Goal: Task Accomplishment & Management: Manage account settings

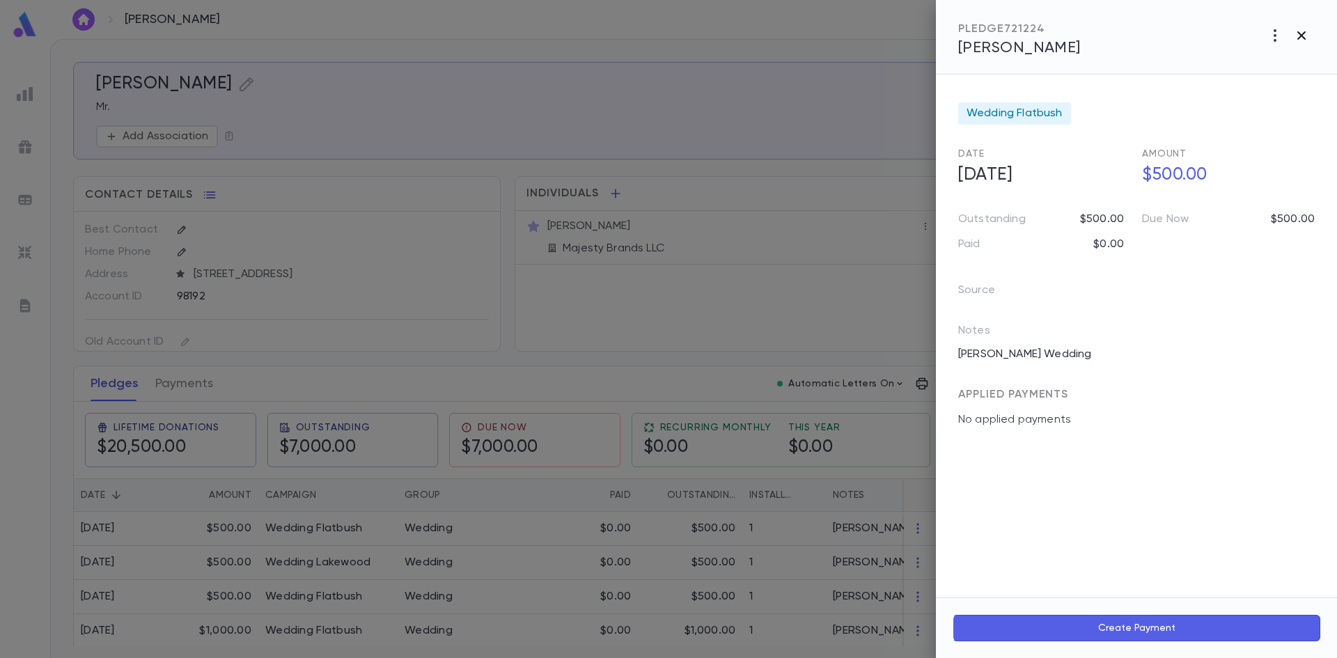
click at [1306, 36] on icon "button" at bounding box center [1301, 35] width 17 height 17
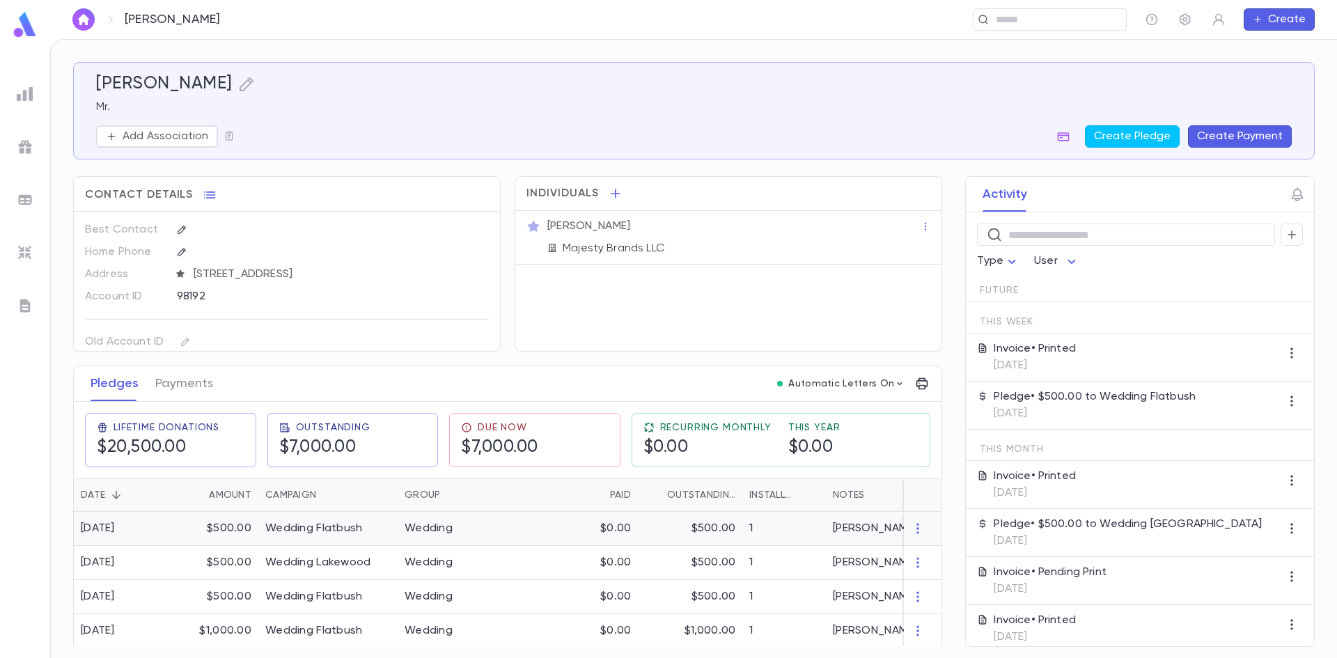
click at [533, 524] on div "$0.00" at bounding box center [570, 529] width 136 height 34
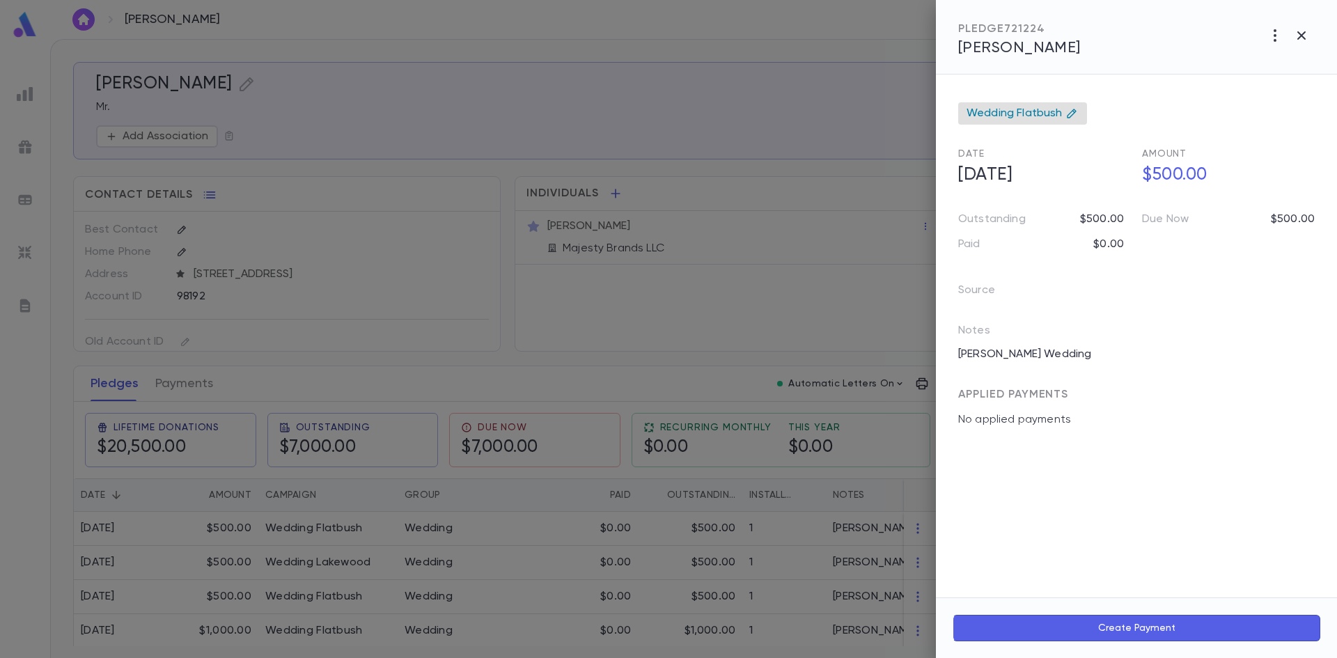
click at [1070, 115] on icon at bounding box center [1071, 113] width 11 height 11
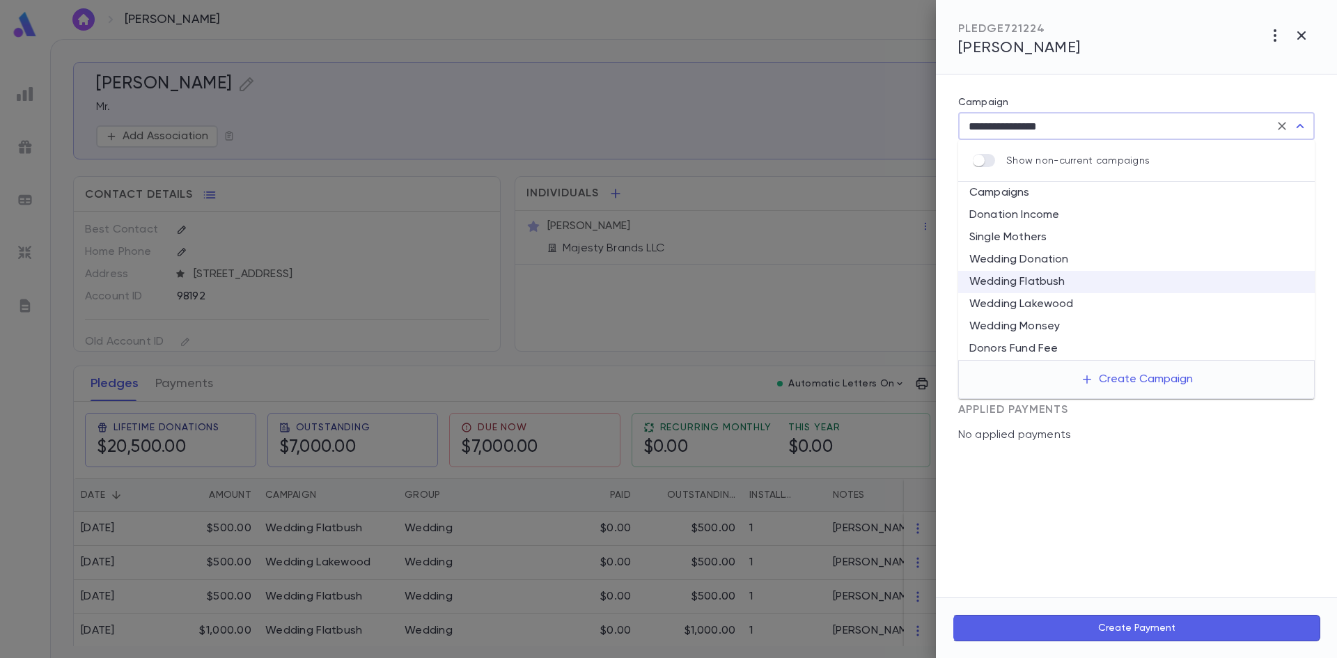
click at [1030, 307] on li "Wedding Lakewood" at bounding box center [1136, 304] width 357 height 22
type input "**********"
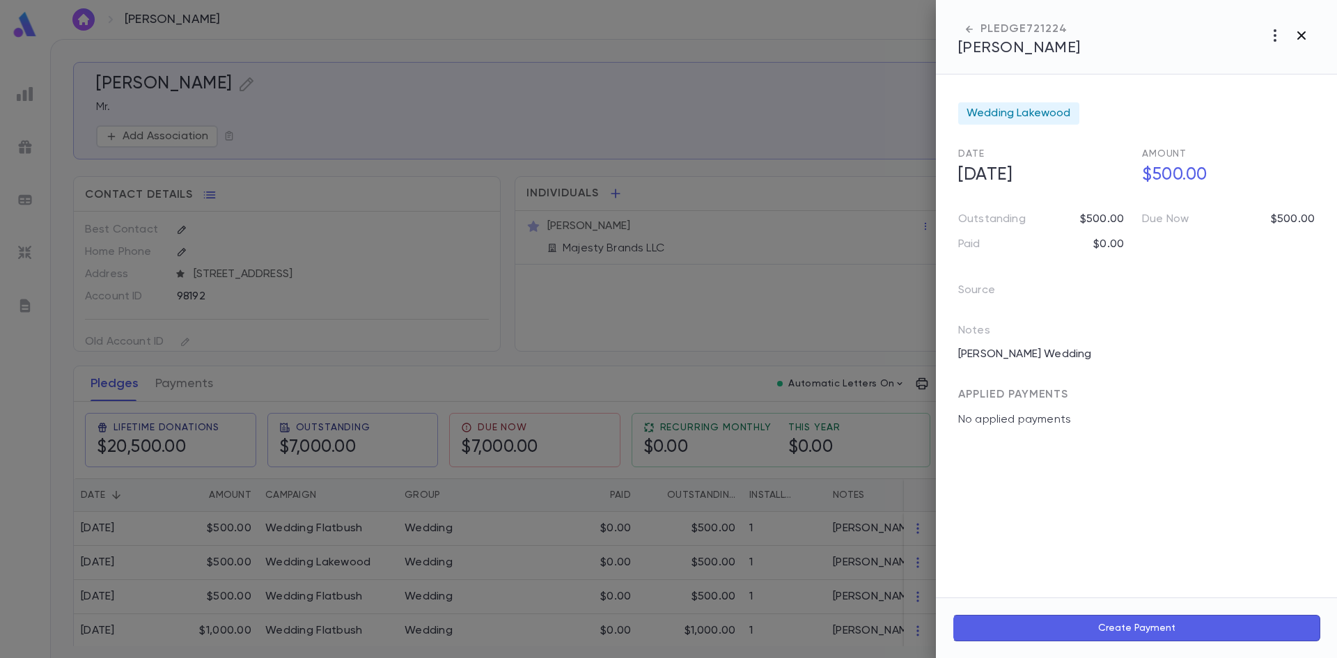
click at [1299, 38] on icon "button" at bounding box center [1301, 35] width 8 height 8
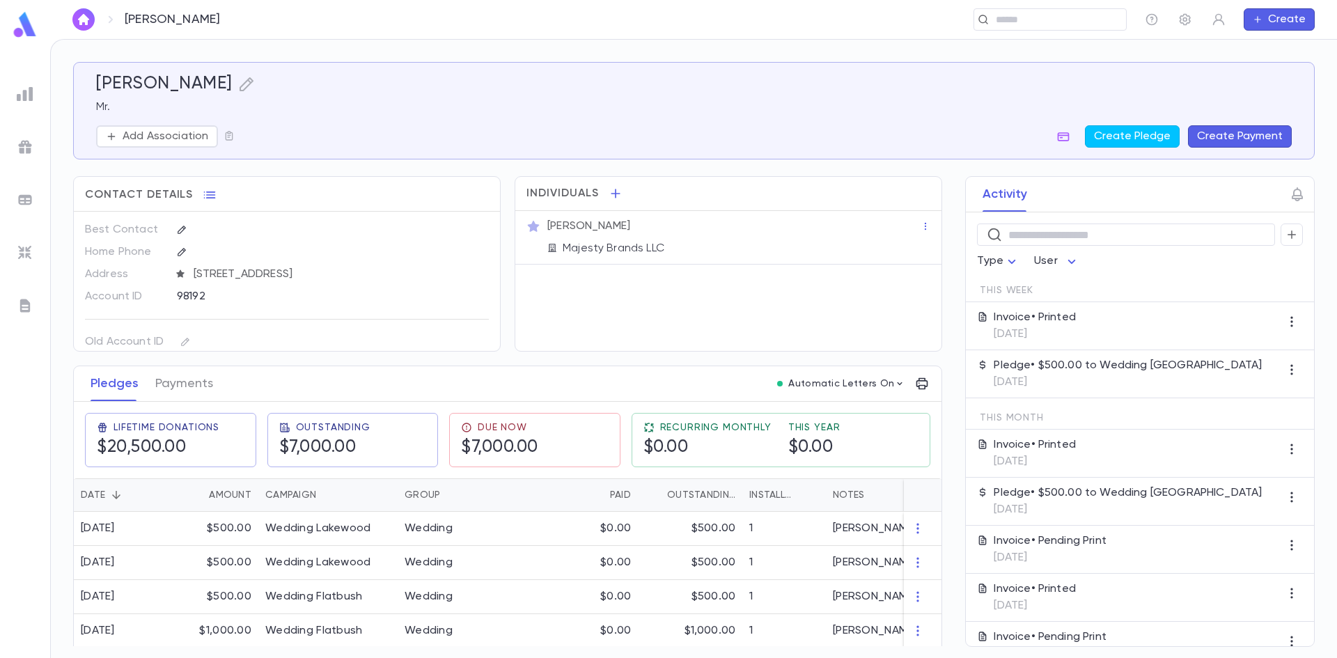
click at [81, 23] on img "button" at bounding box center [83, 19] width 17 height 11
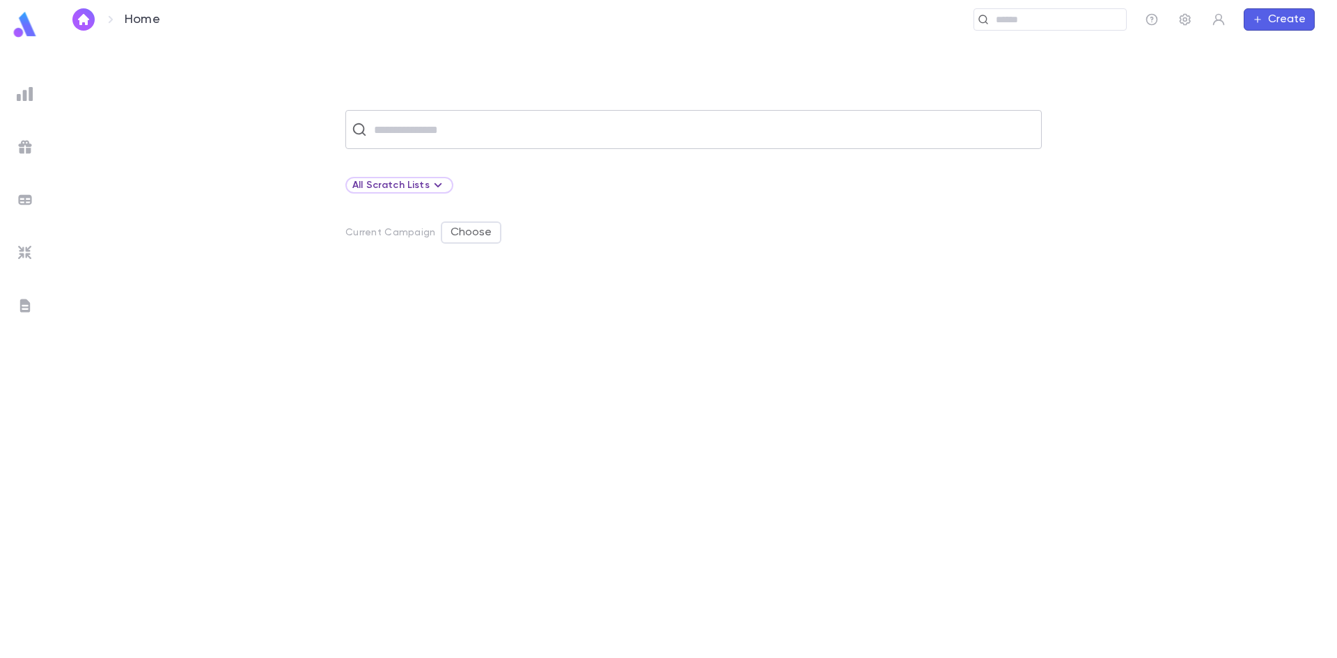
click at [414, 116] on div "​" at bounding box center [693, 129] width 696 height 39
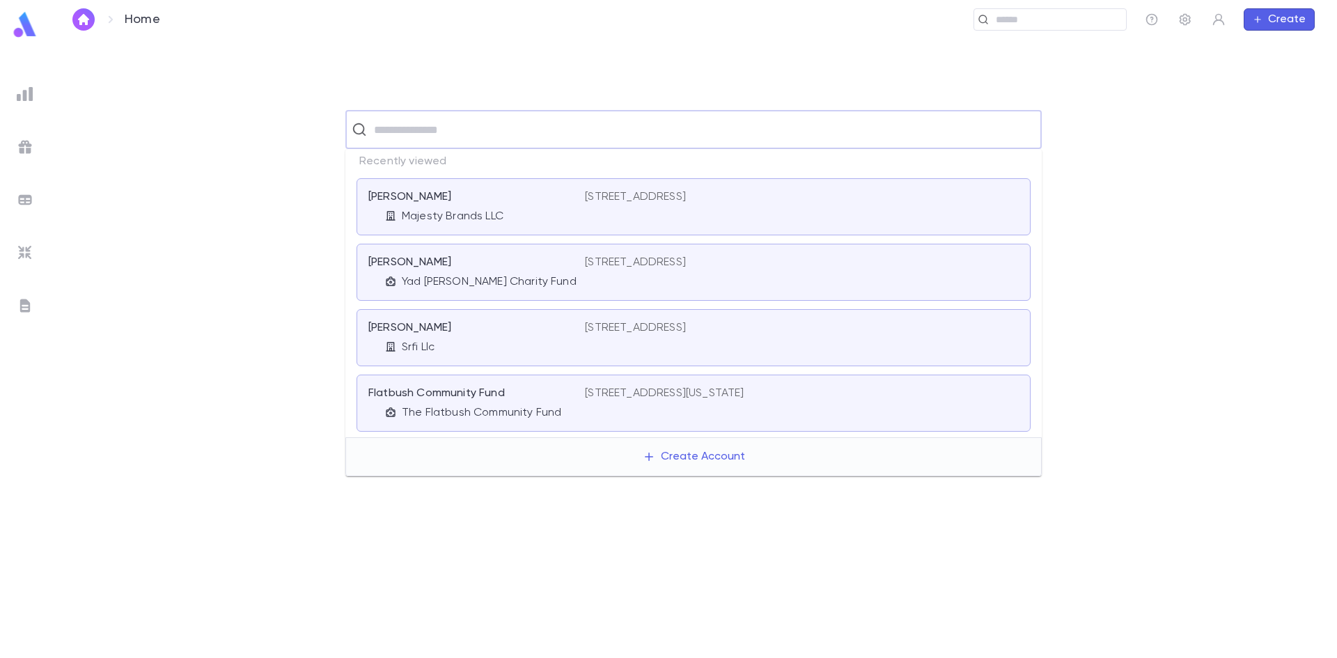
click at [423, 287] on p "Yad [PERSON_NAME] Charity Fund" at bounding box center [489, 282] width 175 height 14
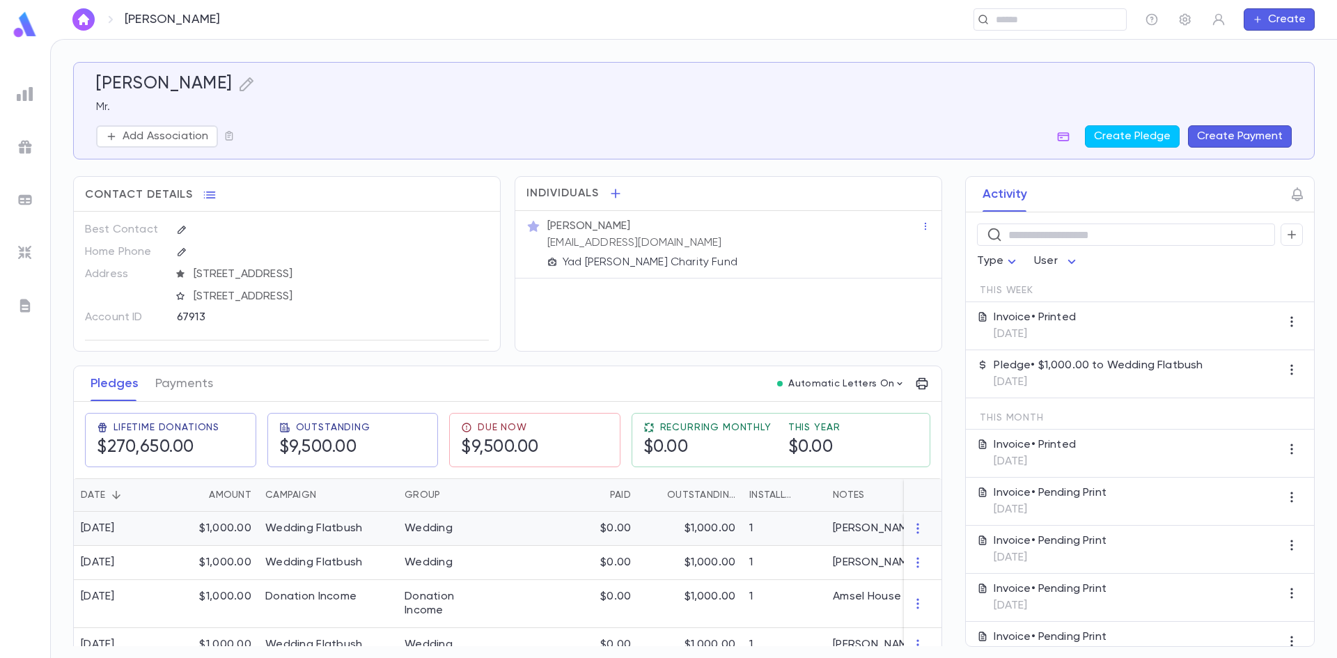
click at [364, 519] on div "Wedding Flatbush" at bounding box center [327, 529] width 139 height 34
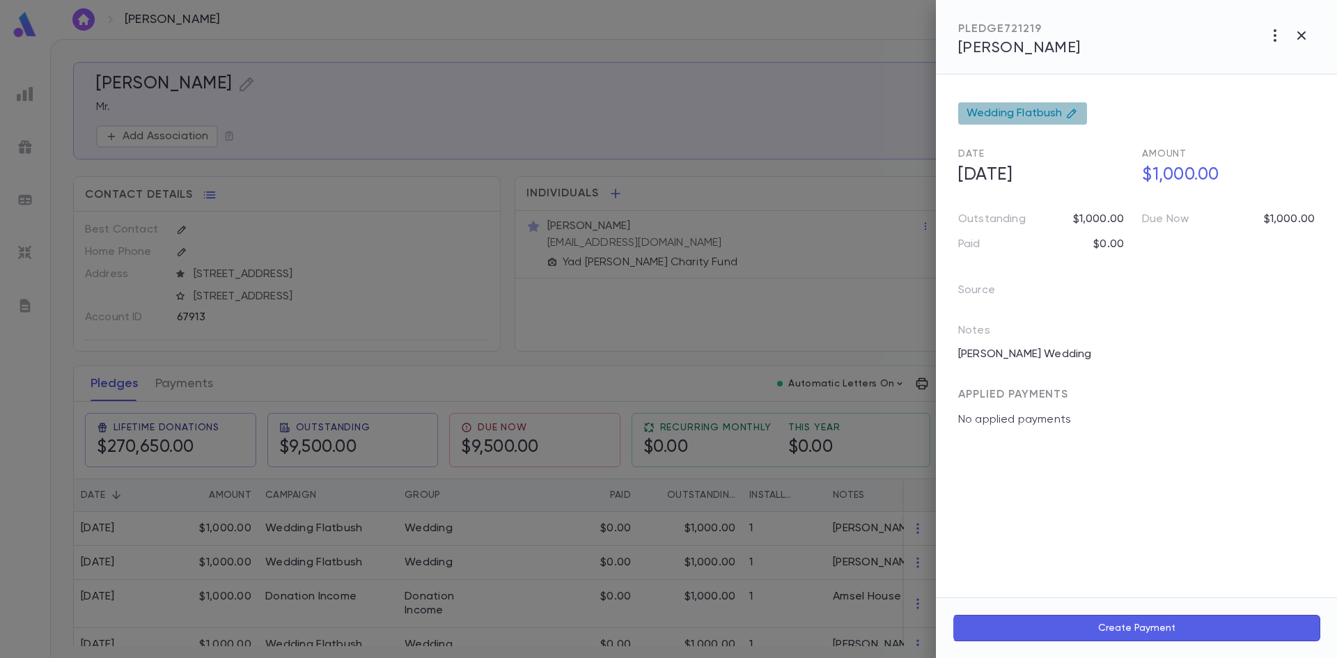
click at [1043, 121] on div "Wedding Flatbush" at bounding box center [1022, 113] width 129 height 22
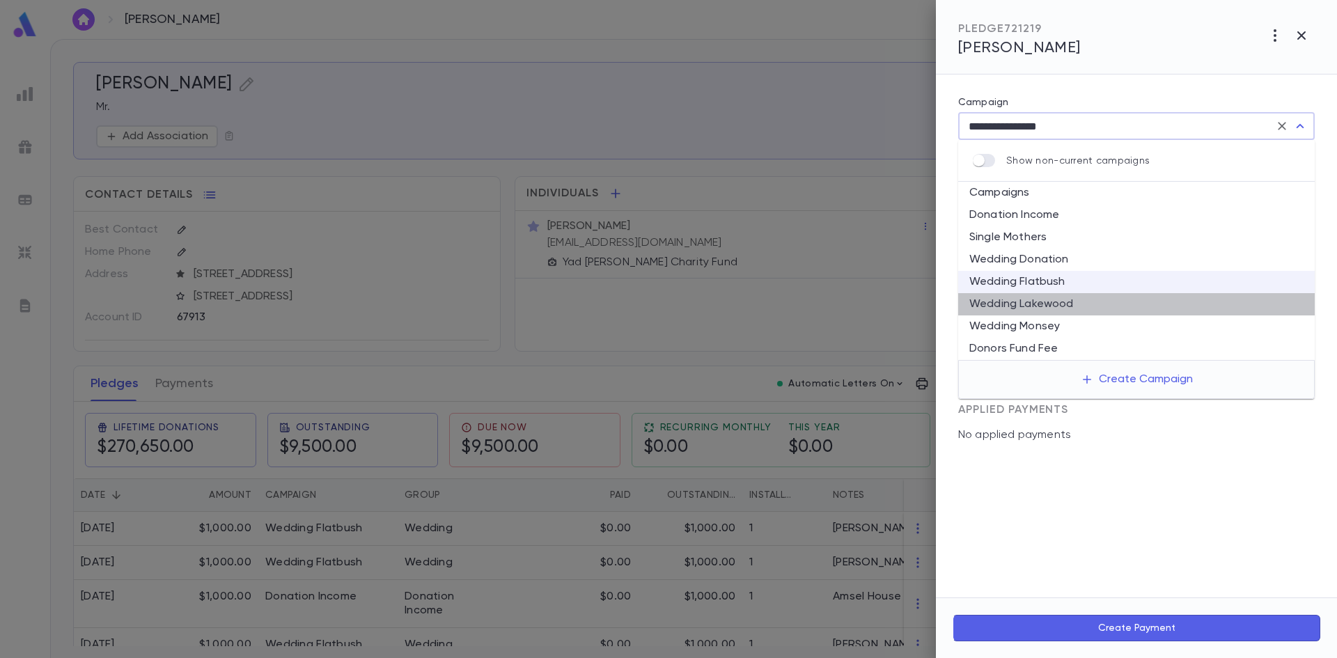
click at [1018, 300] on li "Wedding Lakewood" at bounding box center [1136, 304] width 357 height 22
type input "**********"
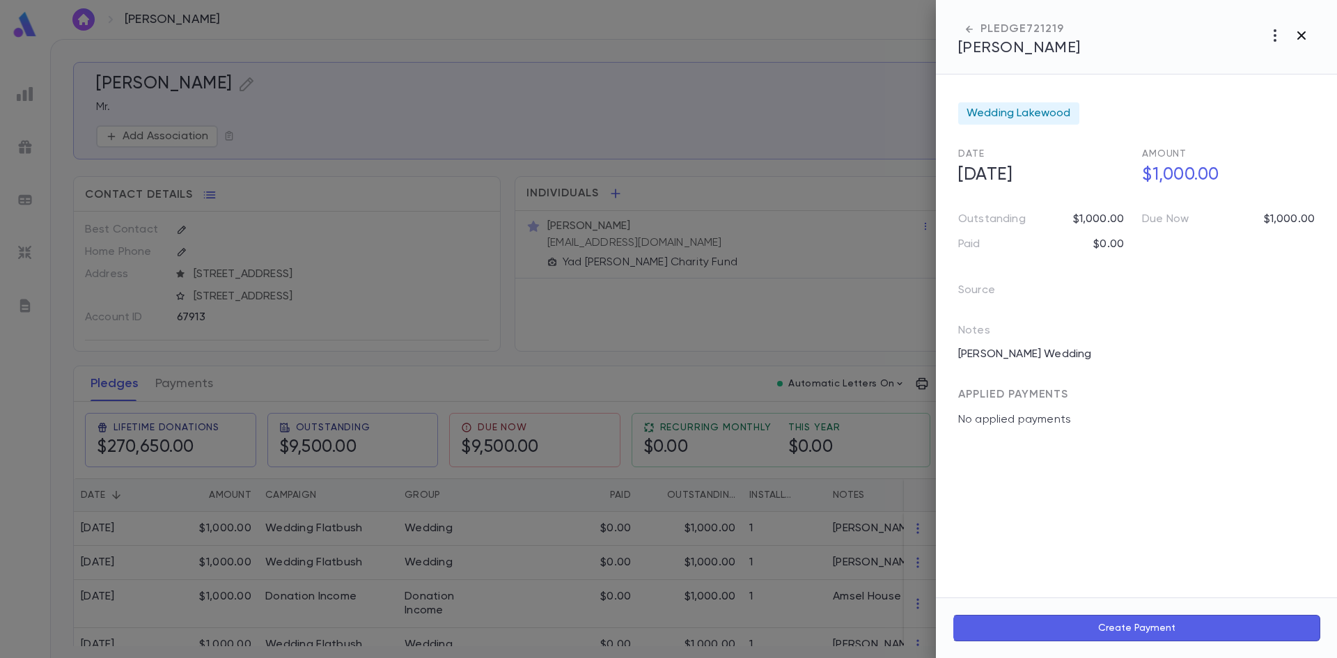
click at [1297, 36] on icon "button" at bounding box center [1301, 35] width 17 height 17
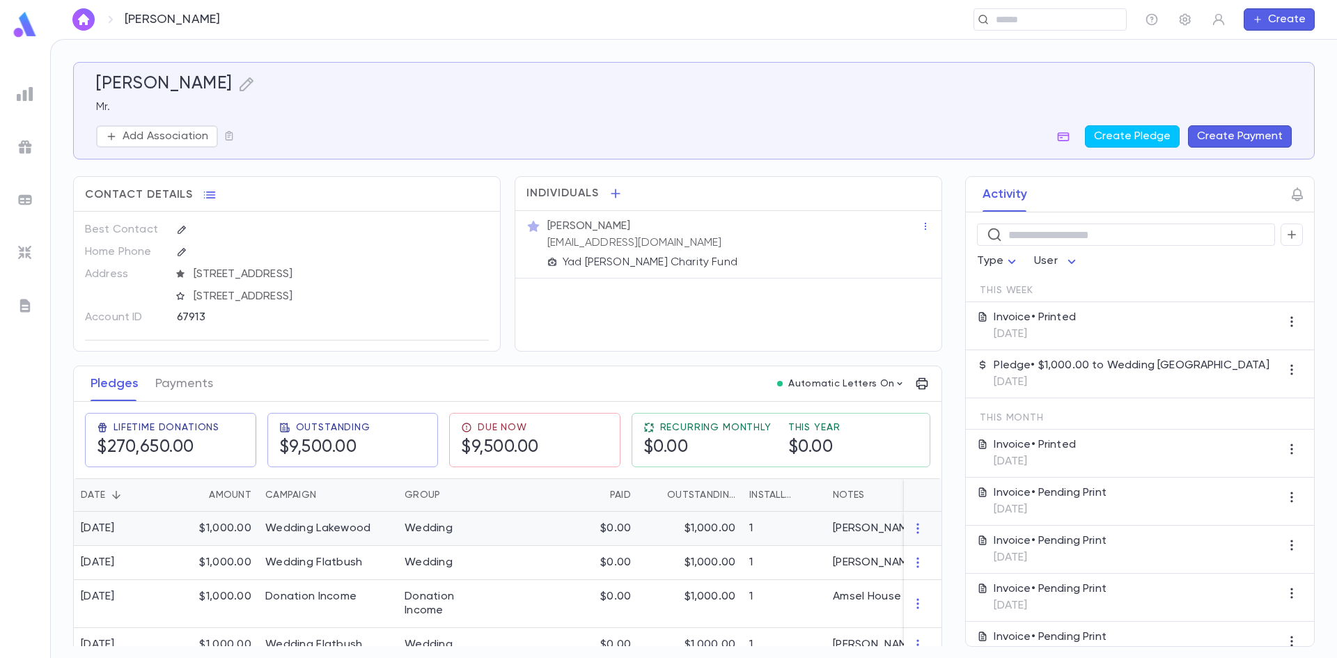
click at [668, 517] on div "$1,000.00" at bounding box center [690, 529] width 104 height 34
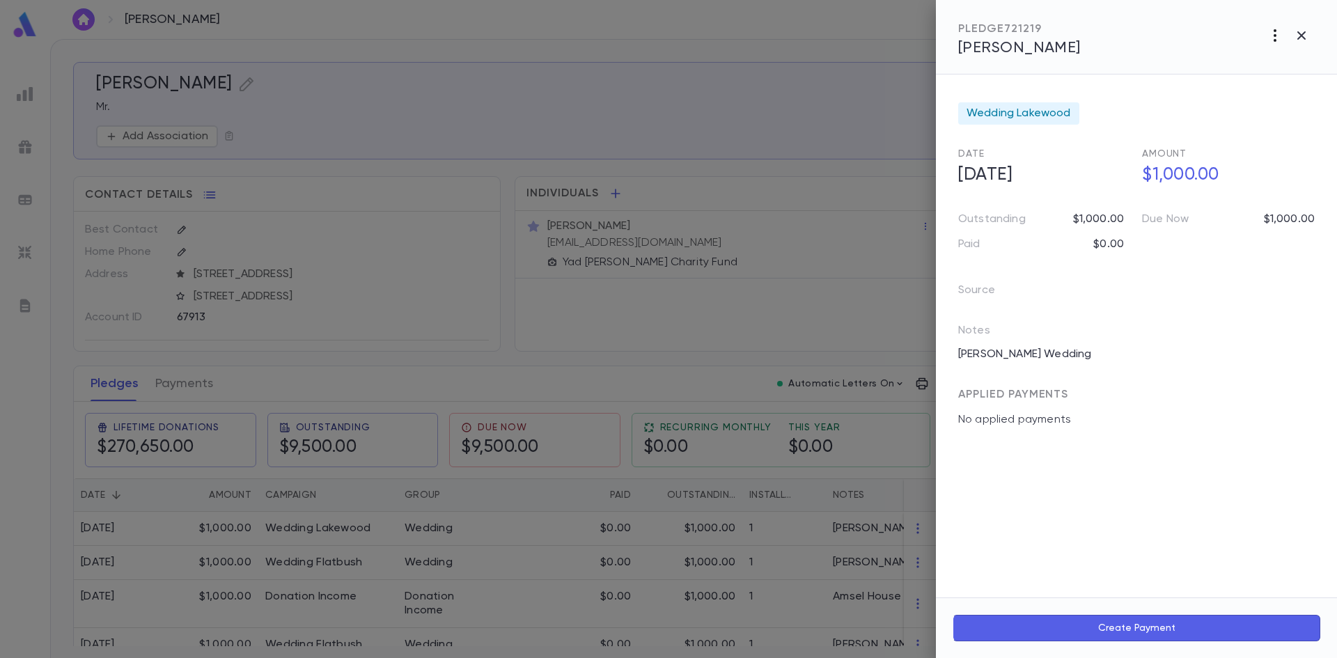
click at [1270, 40] on icon "button" at bounding box center [1275, 35] width 17 height 17
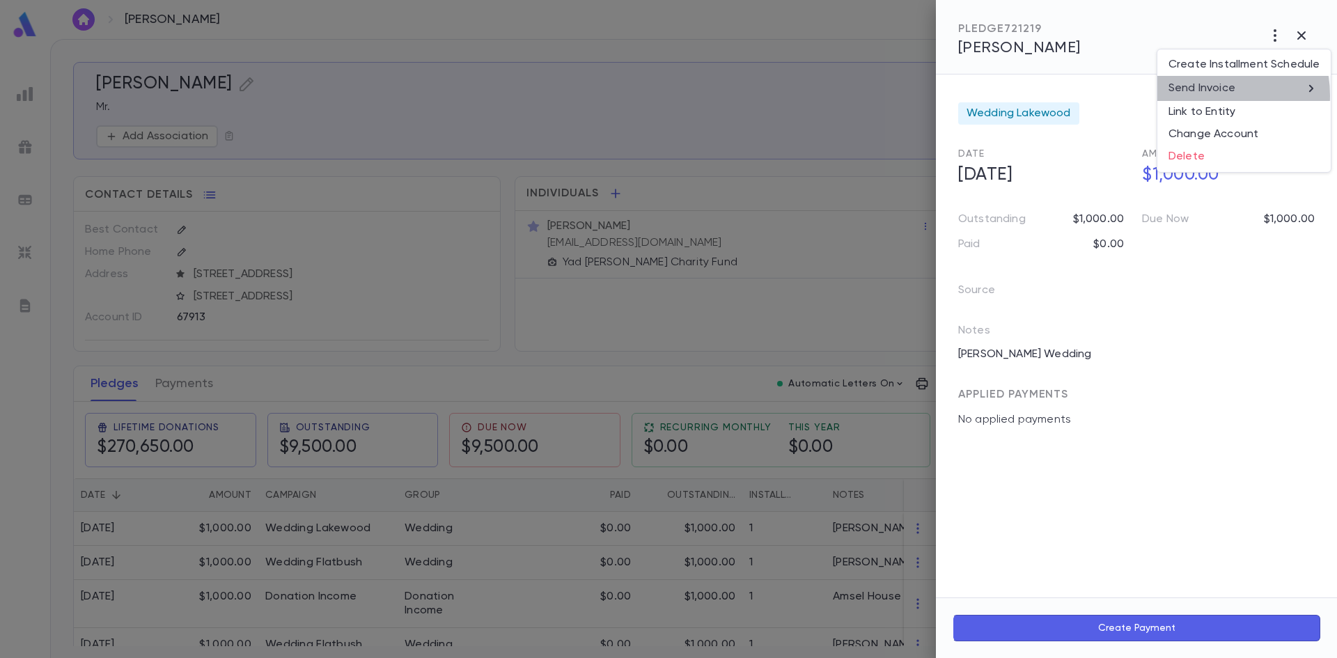
click at [1204, 95] on li "Send Invoice" at bounding box center [1243, 88] width 173 height 25
click at [1295, 113] on li "Print" at bounding box center [1302, 114] width 49 height 25
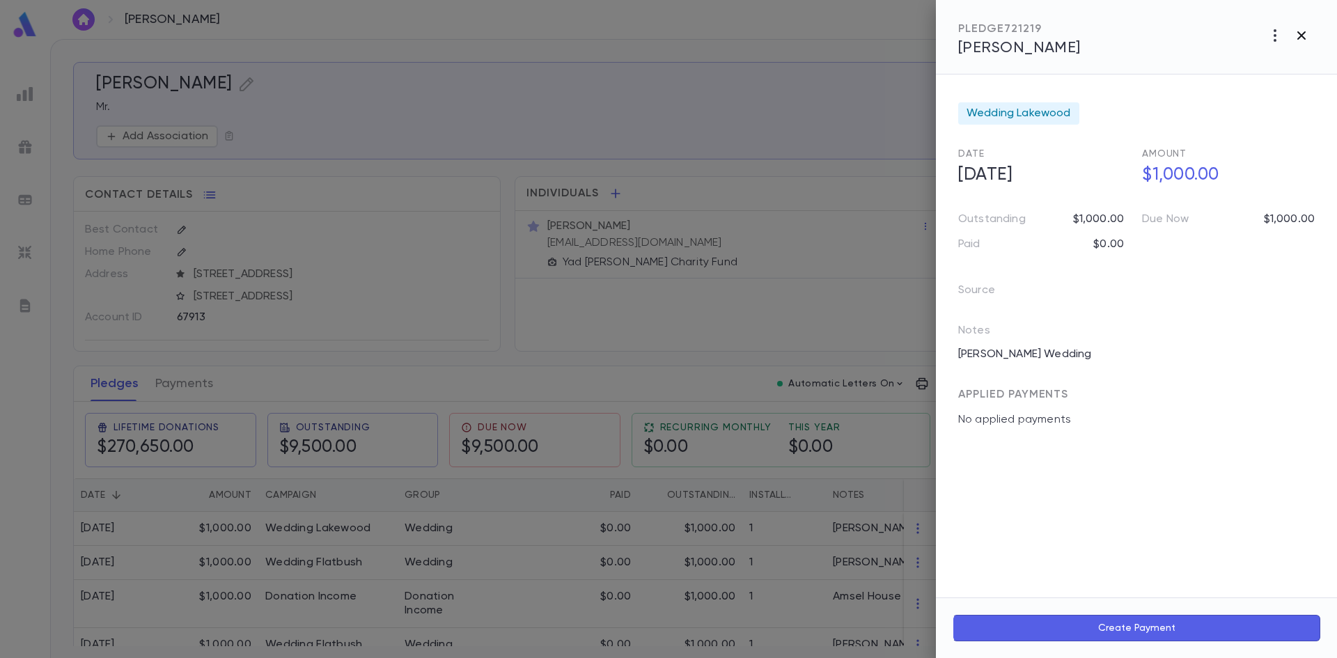
click at [1296, 40] on icon "button" at bounding box center [1301, 35] width 17 height 17
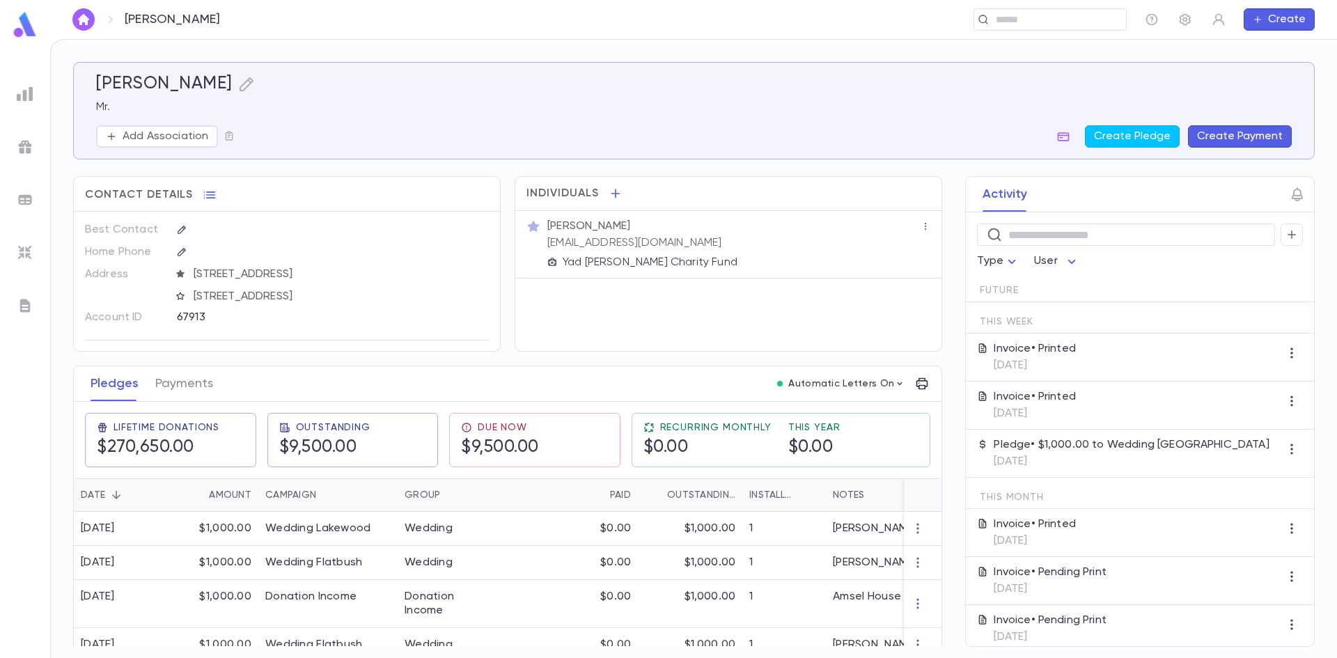
click at [87, 26] on button "button" at bounding box center [83, 19] width 22 height 22
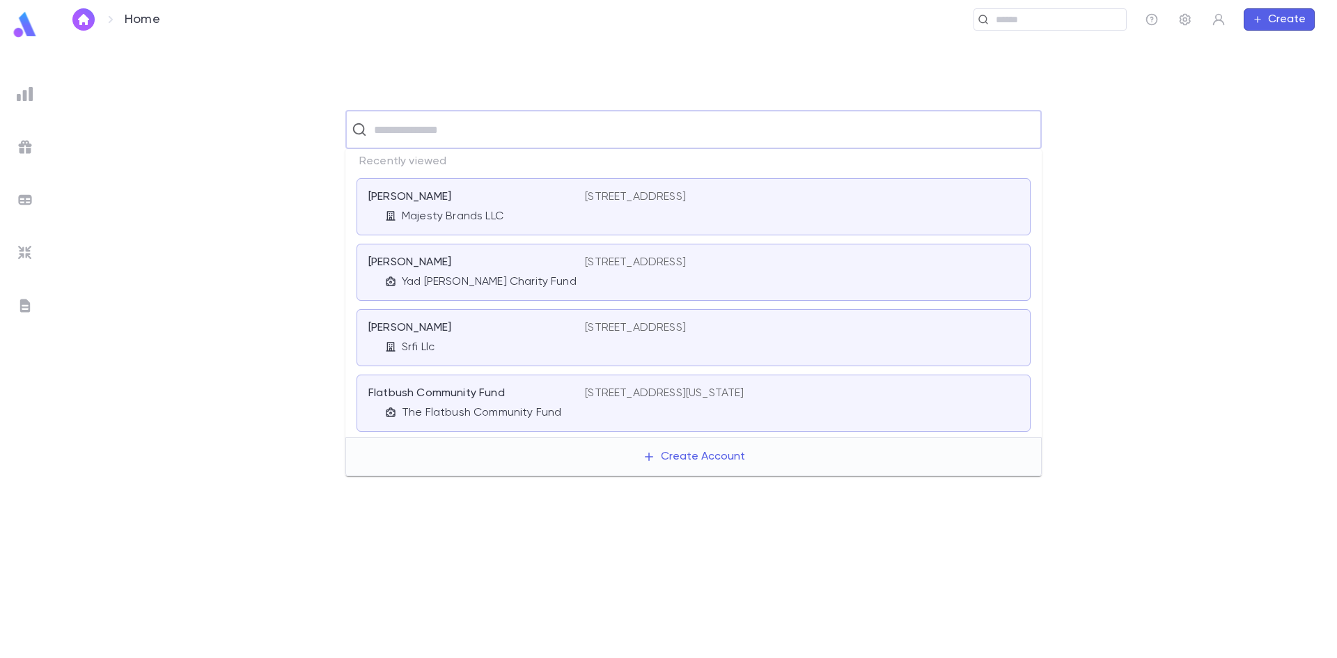
click at [425, 139] on input "text" at bounding box center [703, 129] width 666 height 26
click at [437, 258] on p "[PERSON_NAME]" at bounding box center [409, 263] width 83 height 14
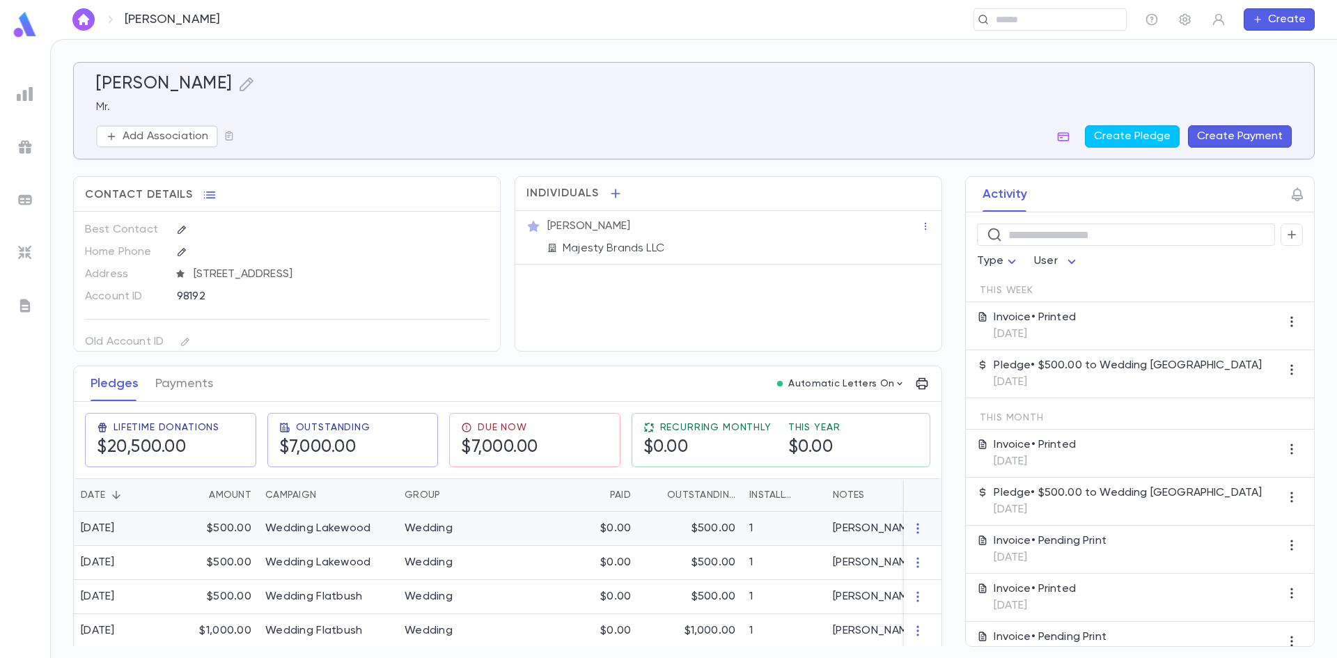
click at [596, 521] on div "$0.00" at bounding box center [570, 529] width 136 height 34
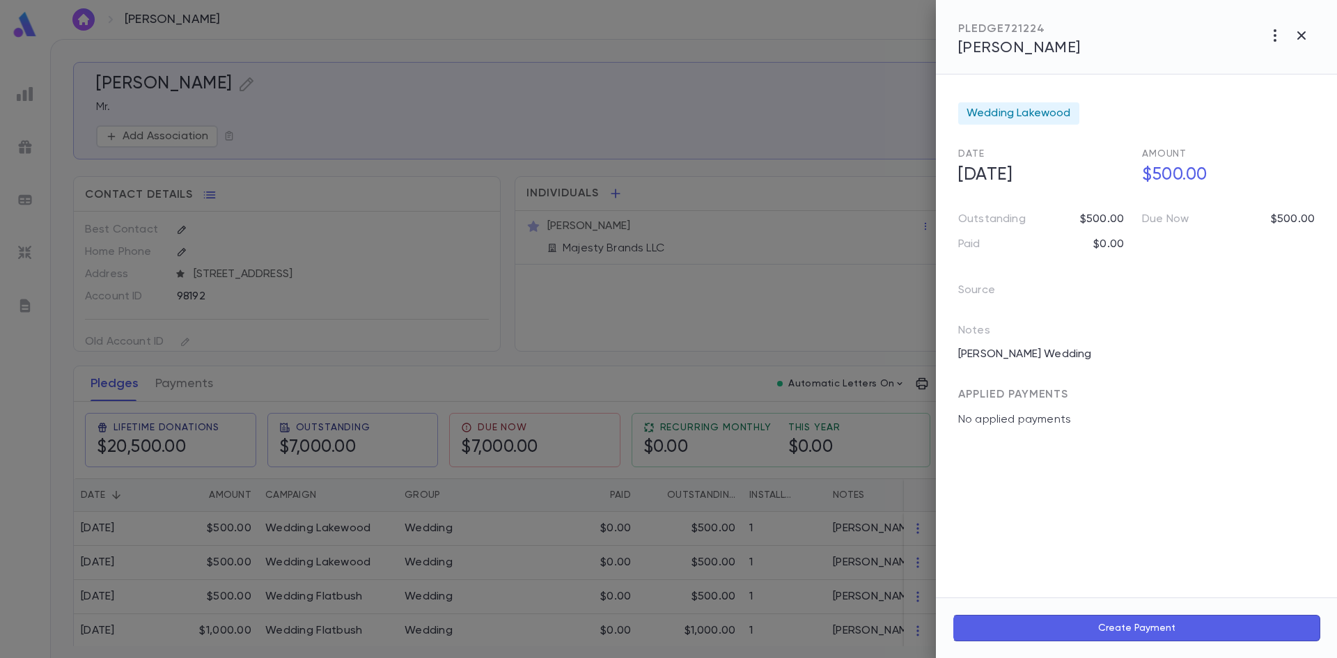
click at [1267, 33] on icon "button" at bounding box center [1275, 35] width 17 height 17
click at [1233, 82] on p "Send Invoice" at bounding box center [1202, 88] width 67 height 14
click at [1306, 116] on li "Print" at bounding box center [1302, 114] width 49 height 25
